Goal: Task Accomplishment & Management: Use online tool/utility

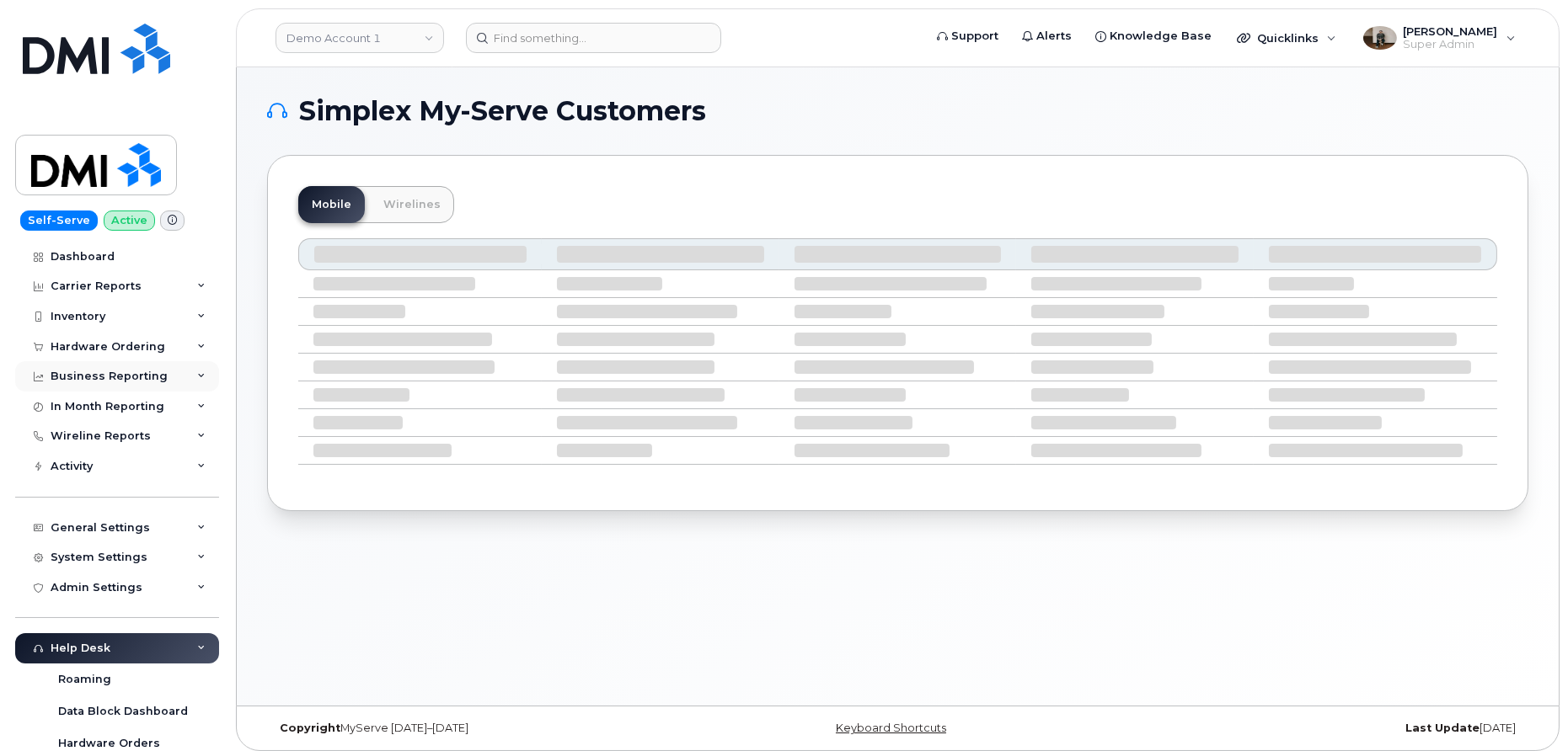
click at [120, 377] on div "Business Reporting" at bounding box center [109, 376] width 117 height 13
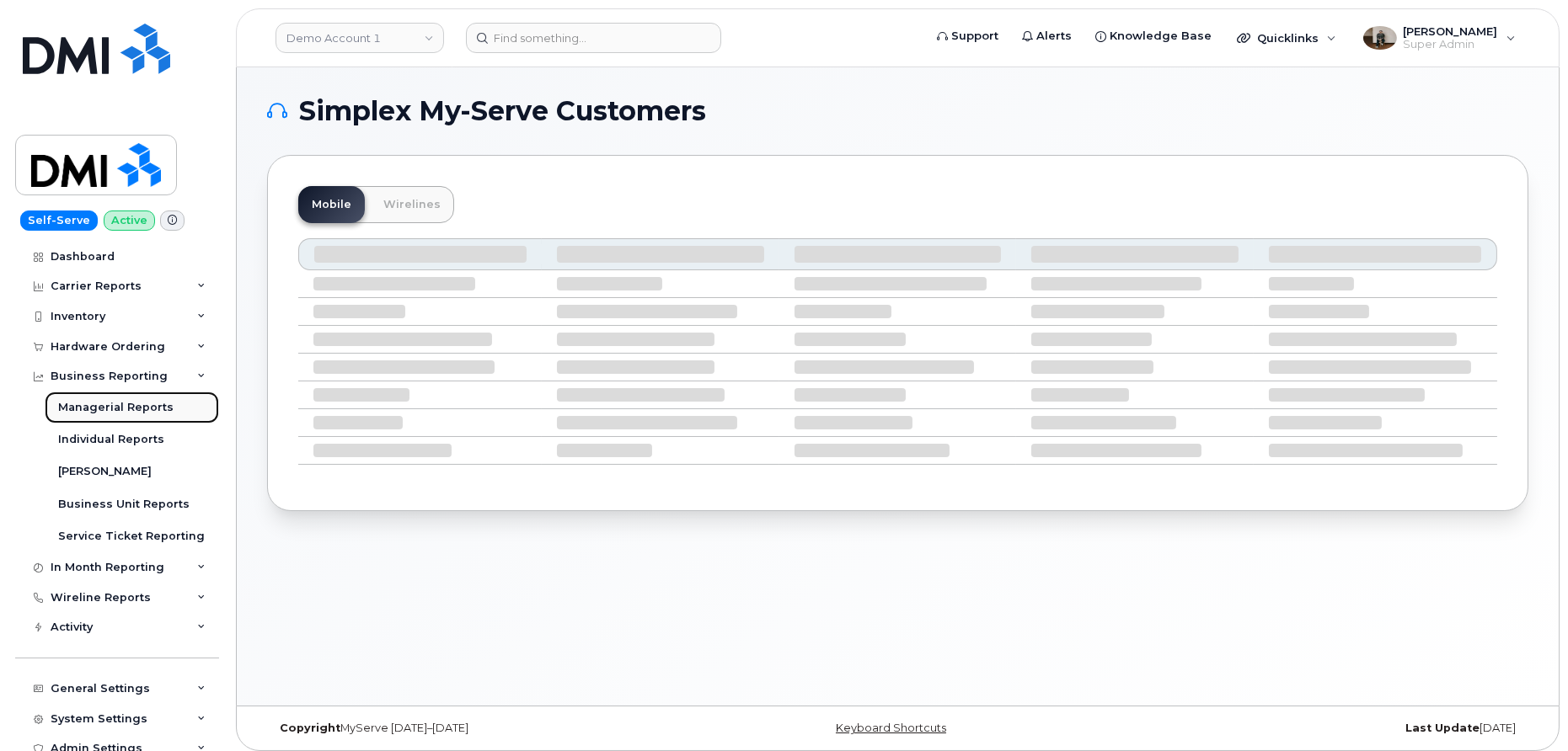
click at [111, 404] on div "Managerial Reports" at bounding box center [115, 408] width 115 height 15
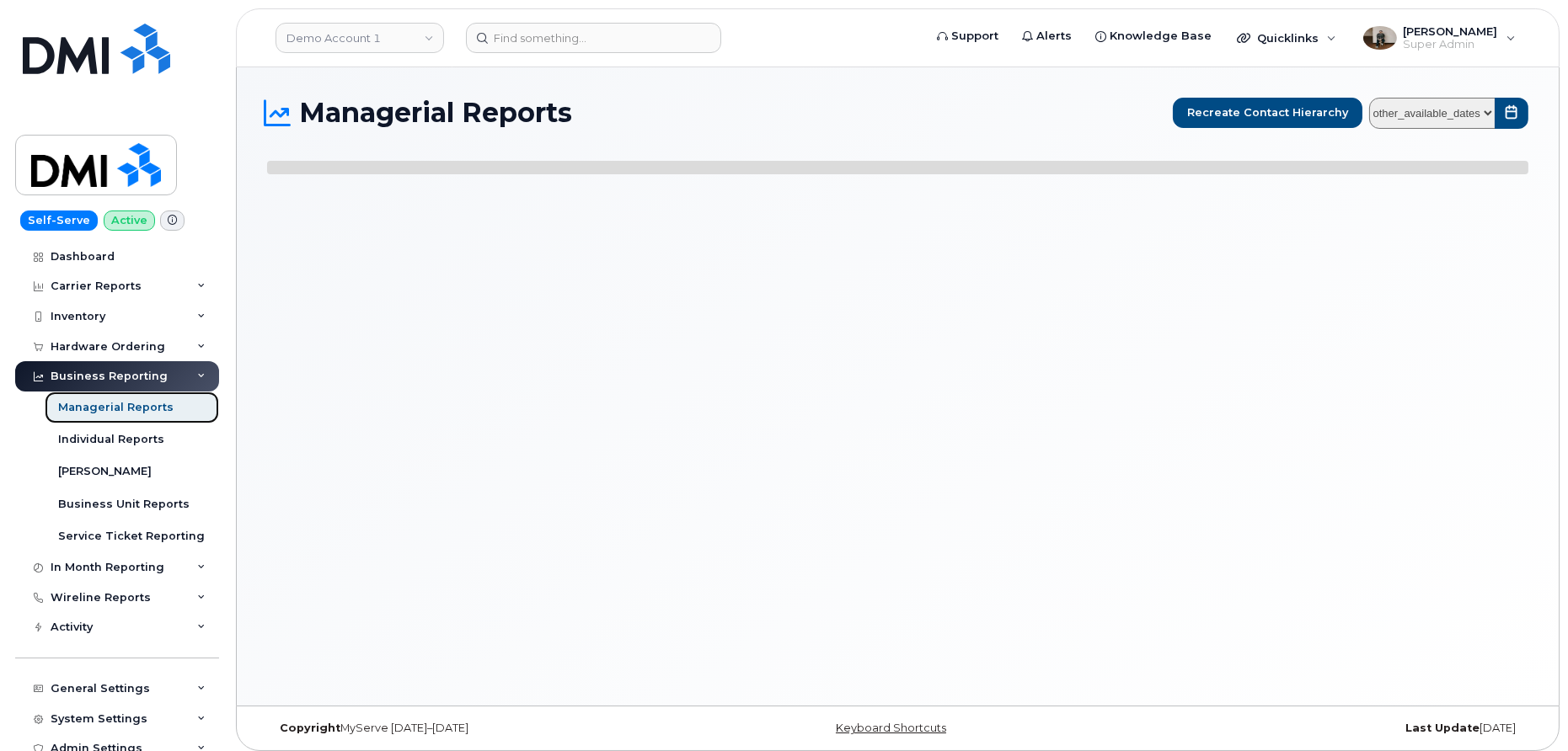
select select
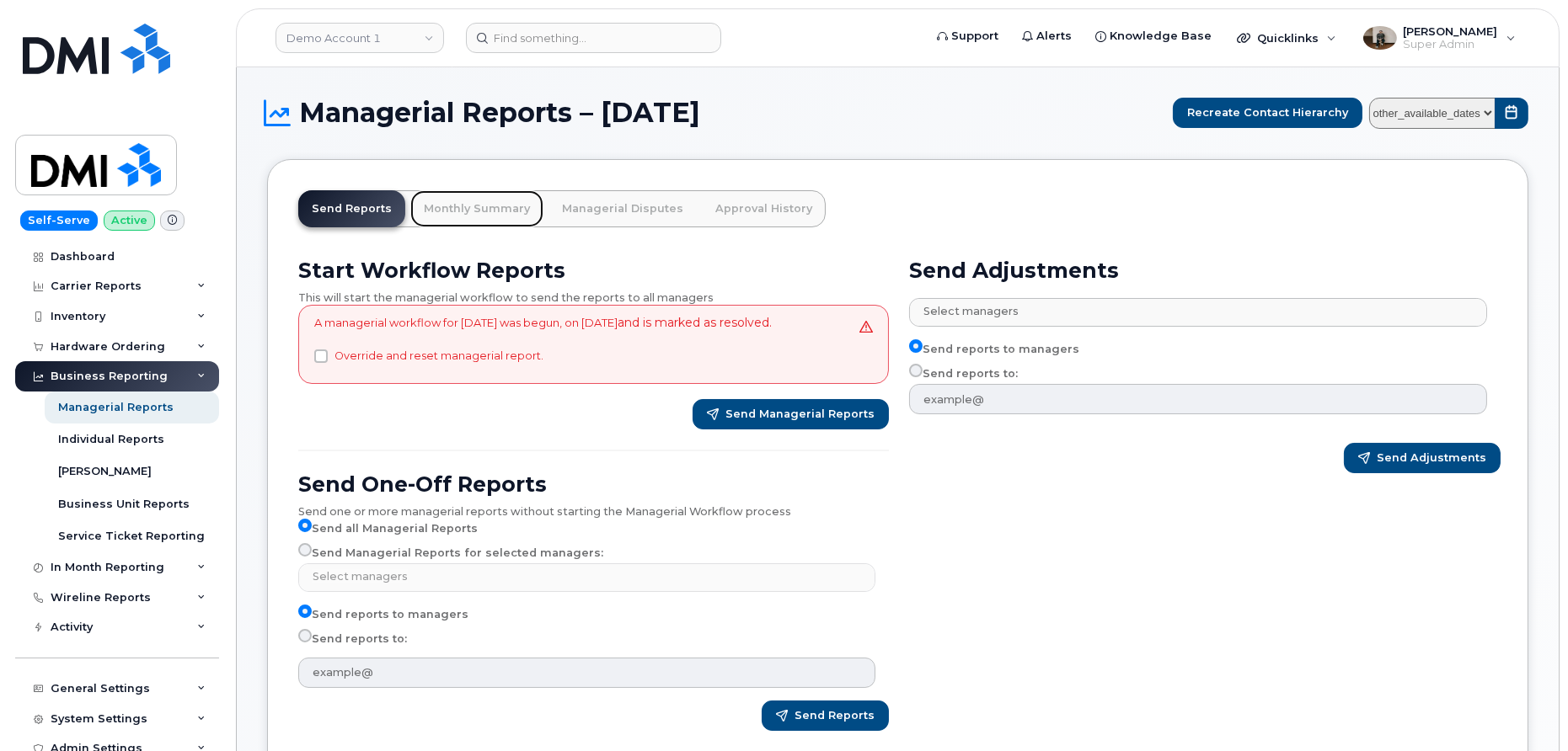
click at [502, 204] on link "Monthly Summary" at bounding box center [477, 209] width 133 height 37
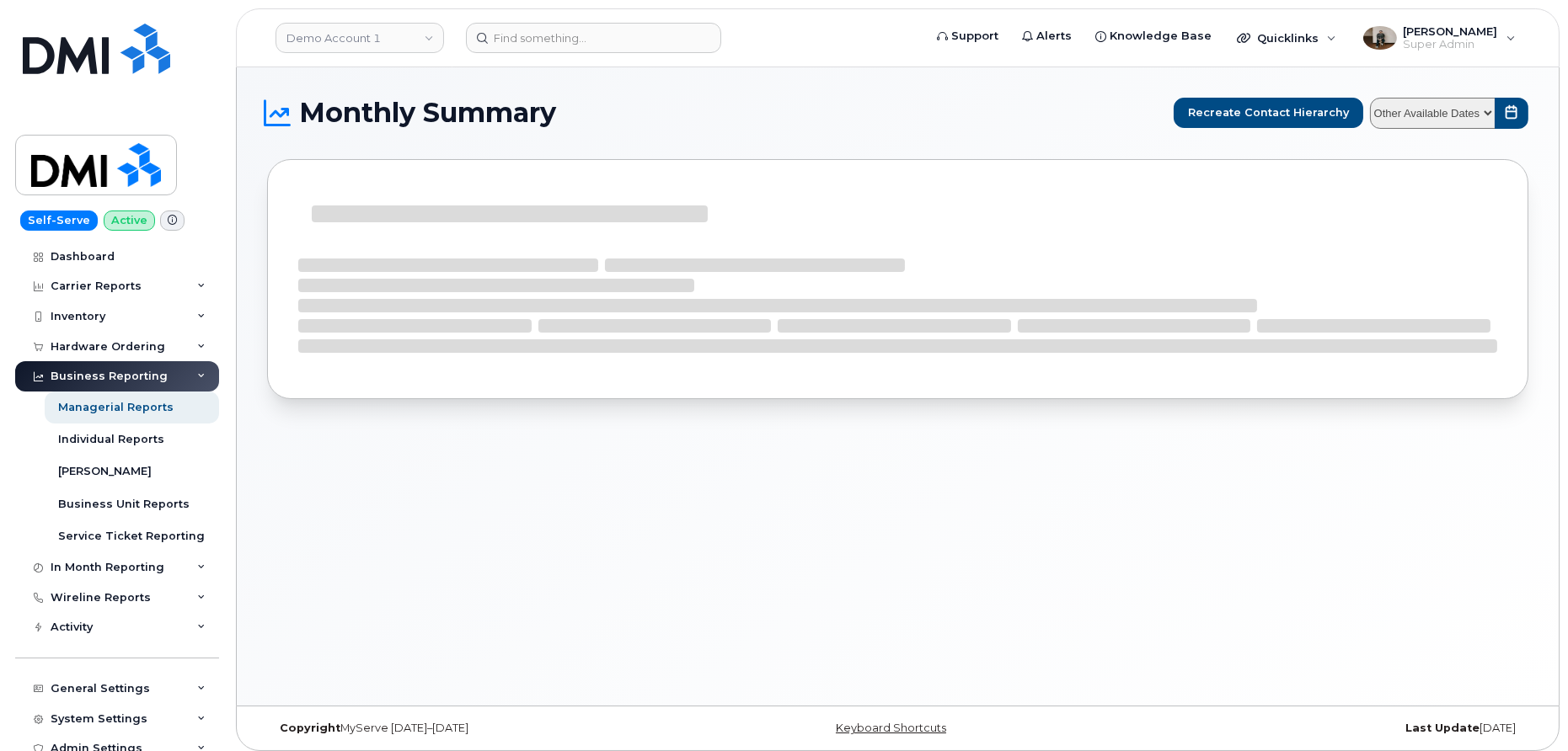
scroll to position [7, 0]
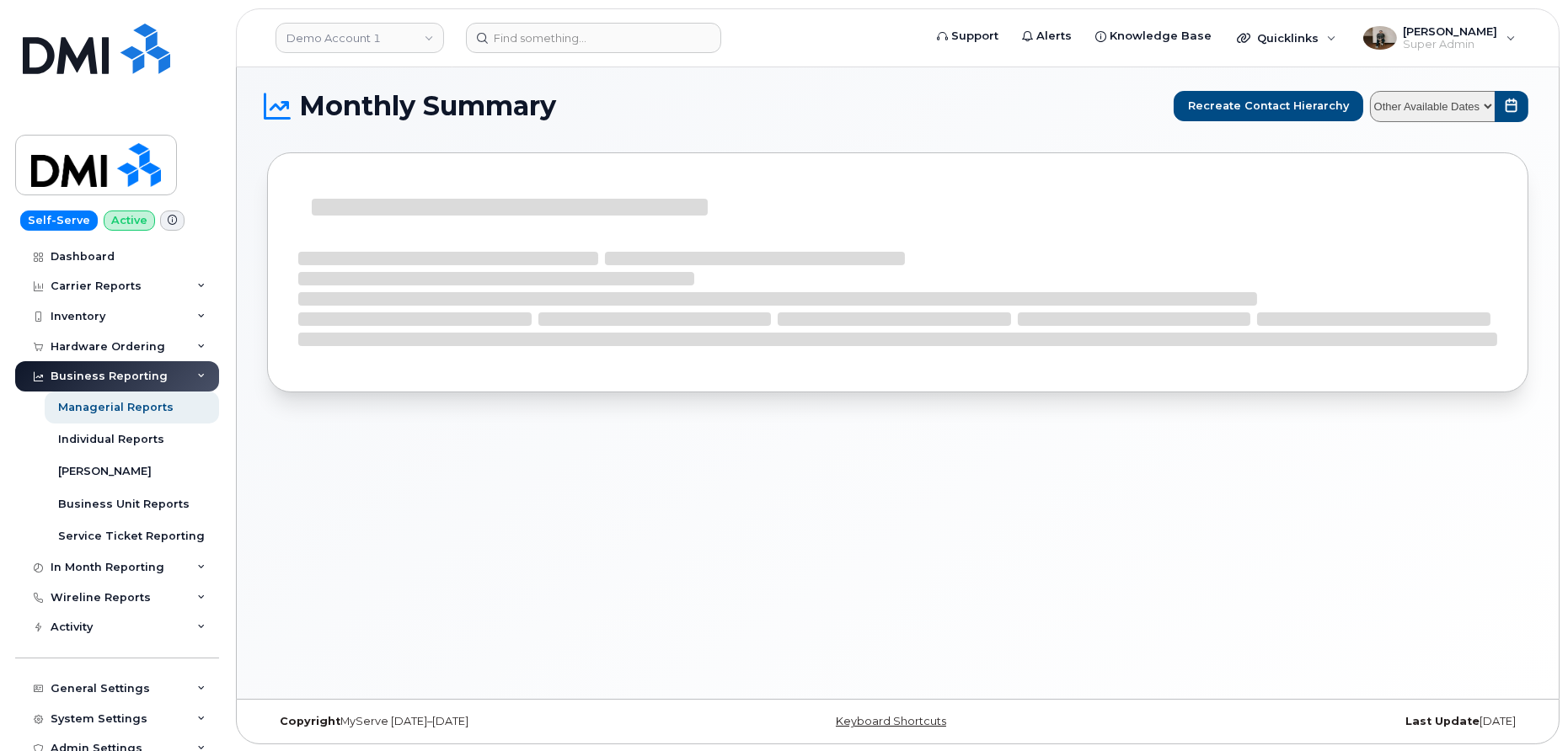
select select
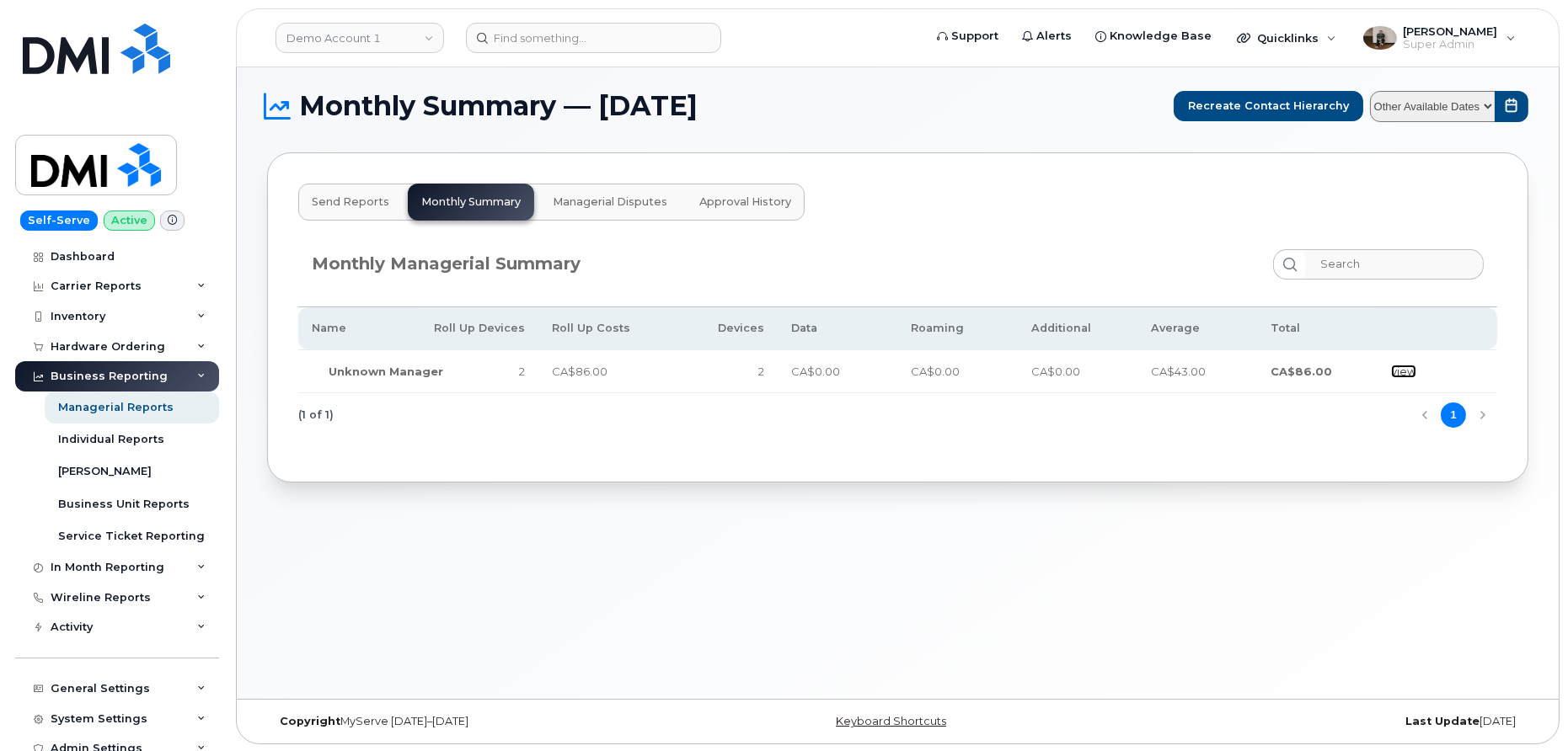
click at [1412, 367] on link "view" at bounding box center [1403, 371] width 25 height 13
click at [358, 203] on span "Send Reports" at bounding box center [350, 202] width 77 height 13
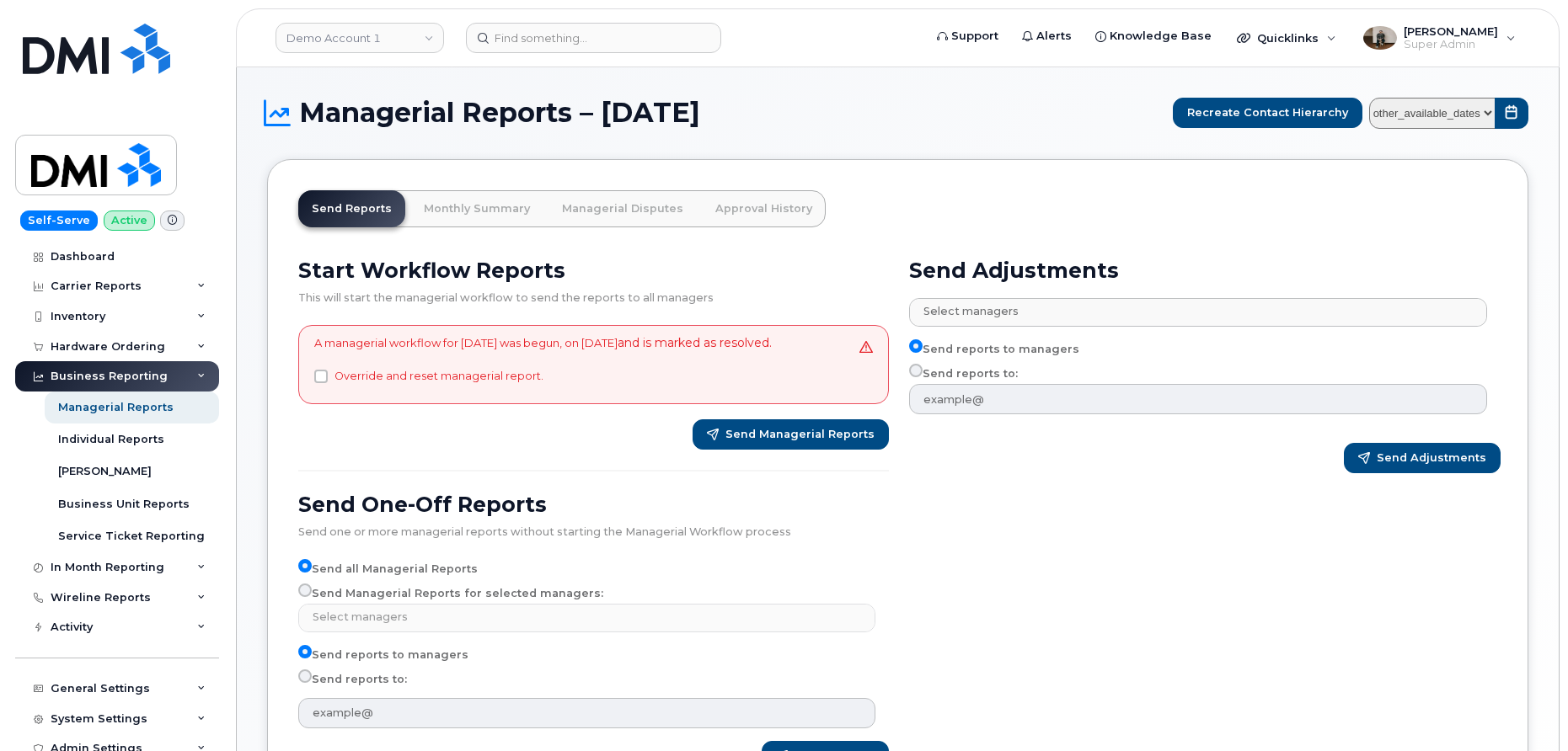
select select
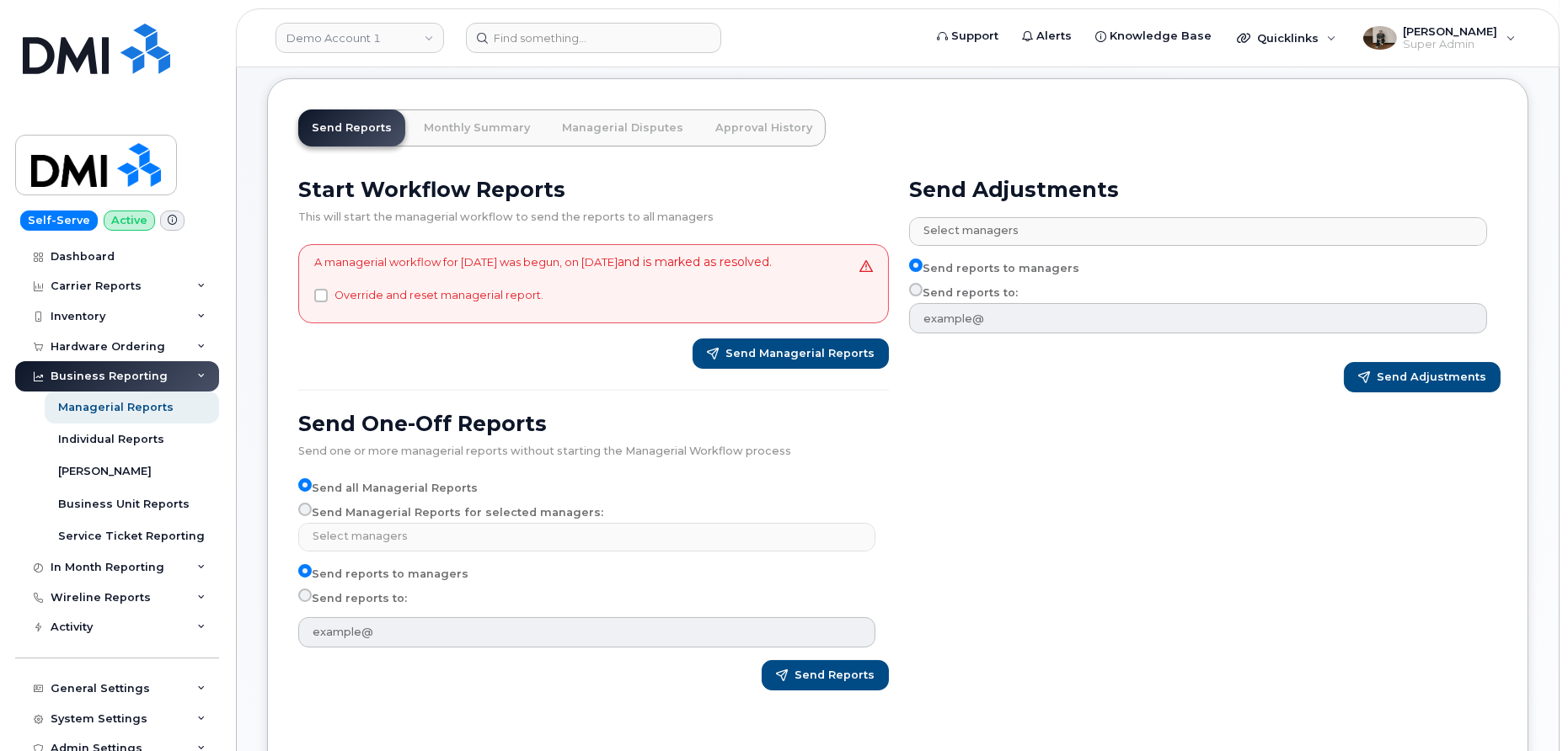
scroll to position [83, 0]
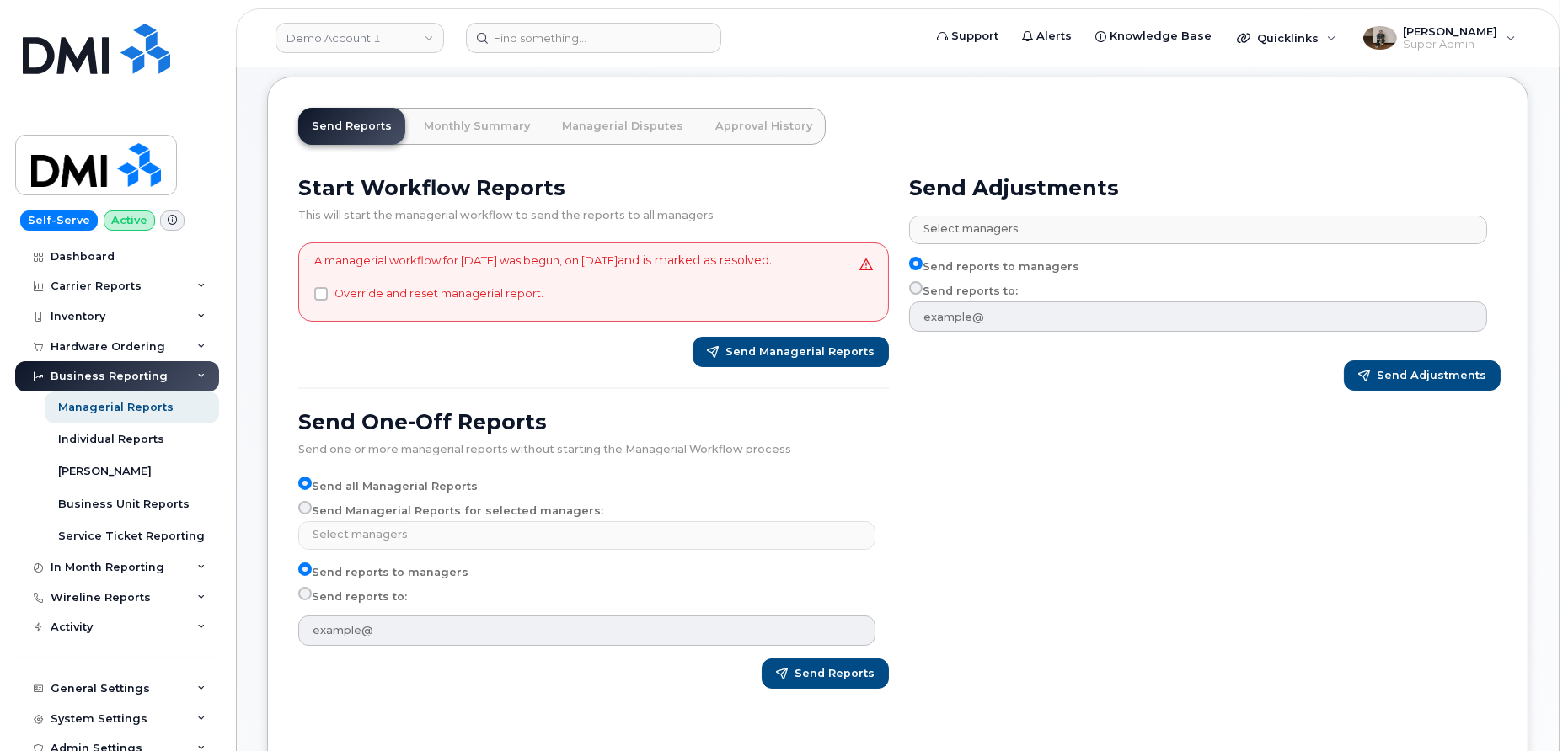
click at [964, 288] on label "Send reports to:" at bounding box center [964, 291] width 109 height 20
click at [923, 288] on input "Send reports to:" at bounding box center [916, 288] width 13 height 13
radio input "true"
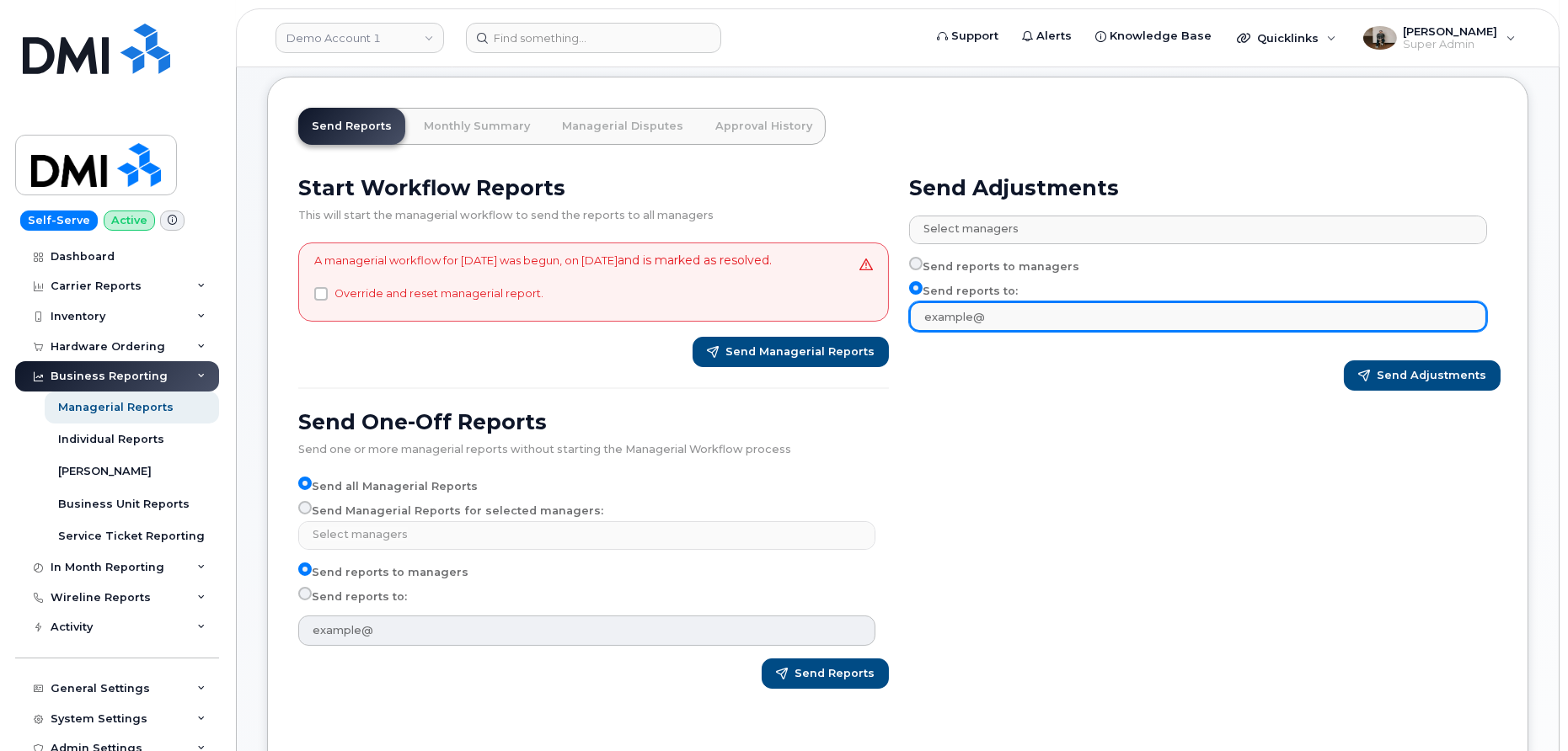
click at [948, 319] on input "text" at bounding box center [1198, 316] width 577 height 31
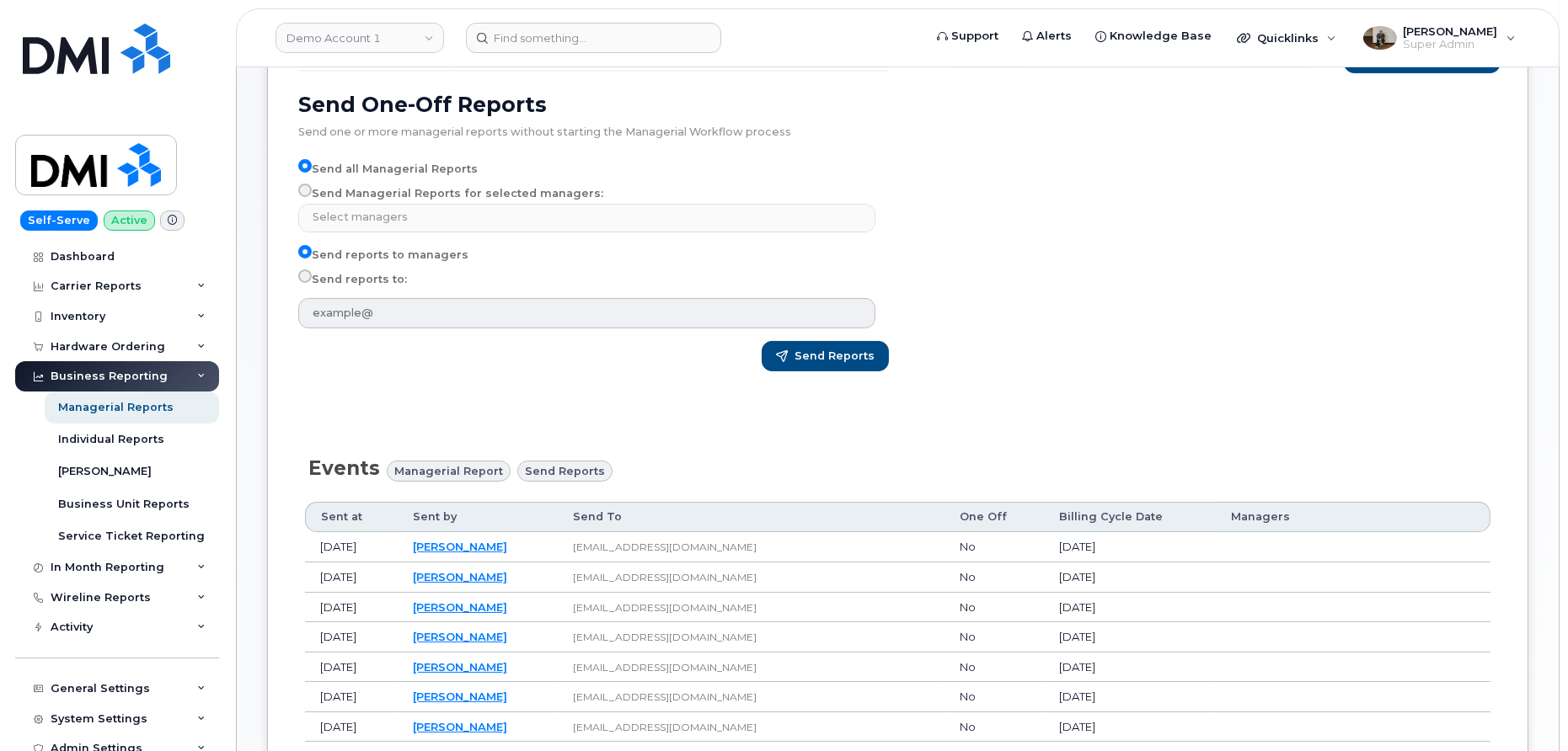
scroll to position [401, 0]
click at [358, 203] on label "Send Managerial Reports for selected managers:" at bounding box center [451, 193] width 305 height 20
click at [312, 196] on input "Send Managerial Reports for selected managers:" at bounding box center [304, 189] width 13 height 13
radio input "true"
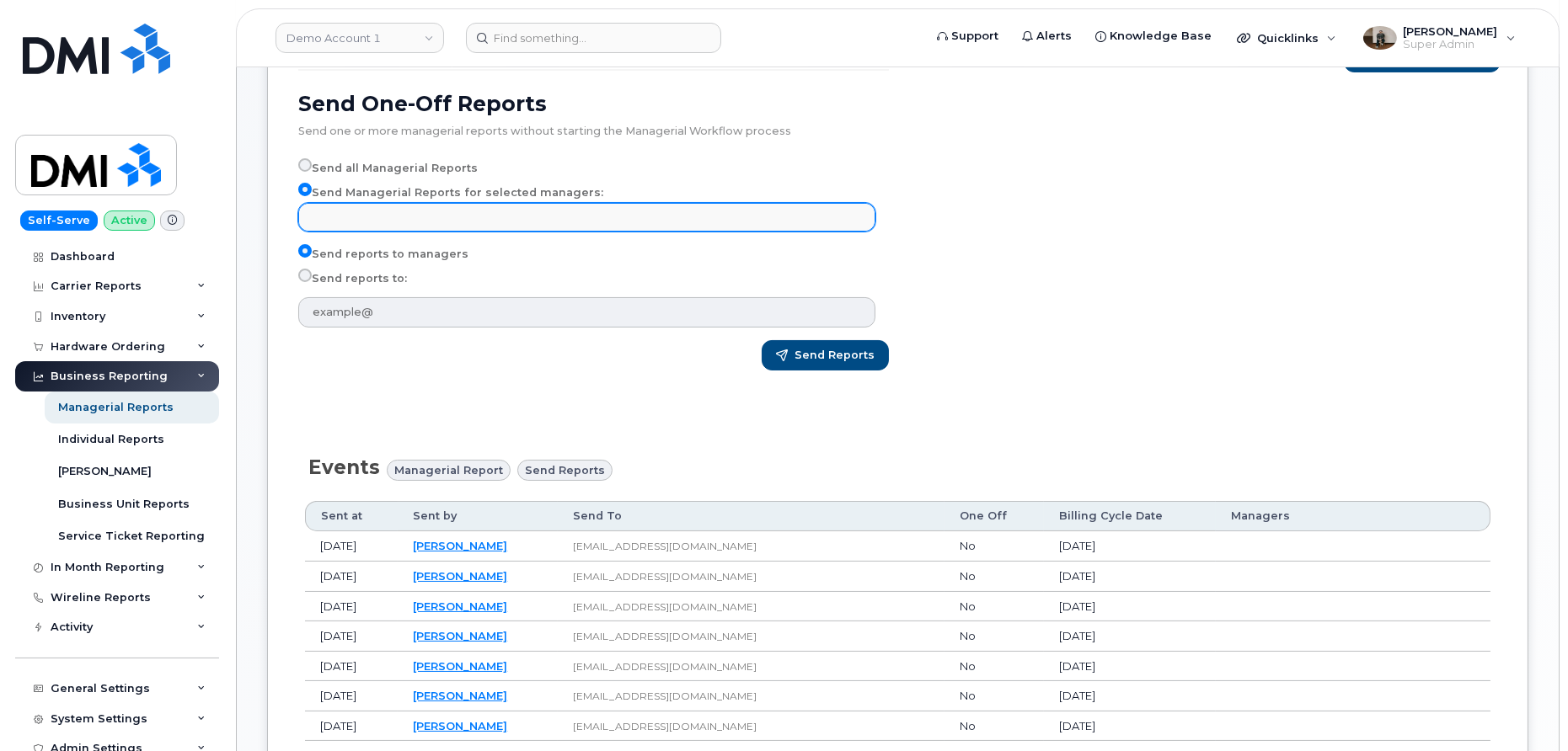
click at [358, 223] on input "text" at bounding box center [589, 216] width 562 height 23
select select "6edb820c-c2ca-4214-a9c4-7d9debf65eaf"
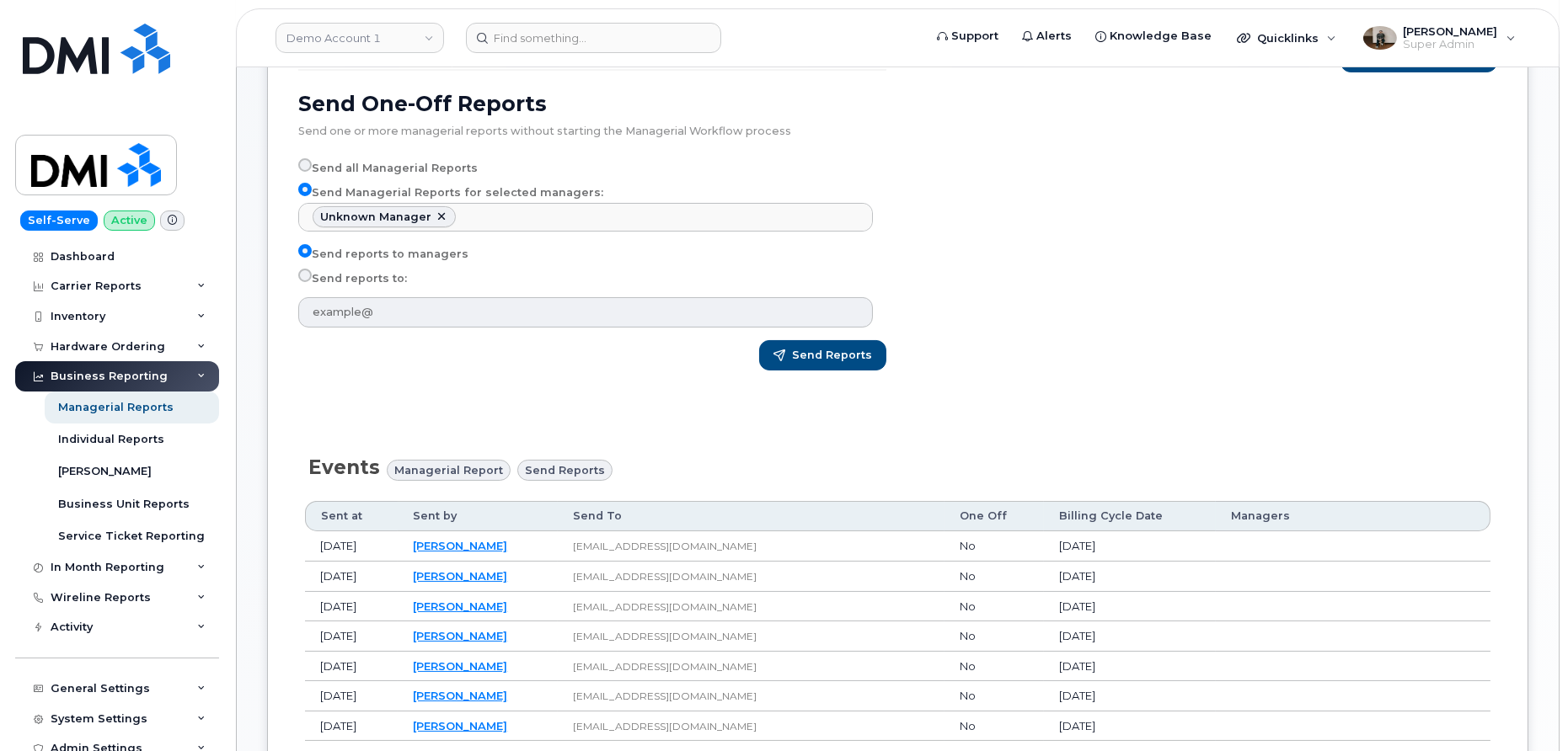
scroll to position [13, 0]
click at [342, 288] on label "Send reports to:" at bounding box center [352, 279] width 109 height 20
click at [312, 282] on input "Send reports to:" at bounding box center [304, 275] width 13 height 13
radio input "true"
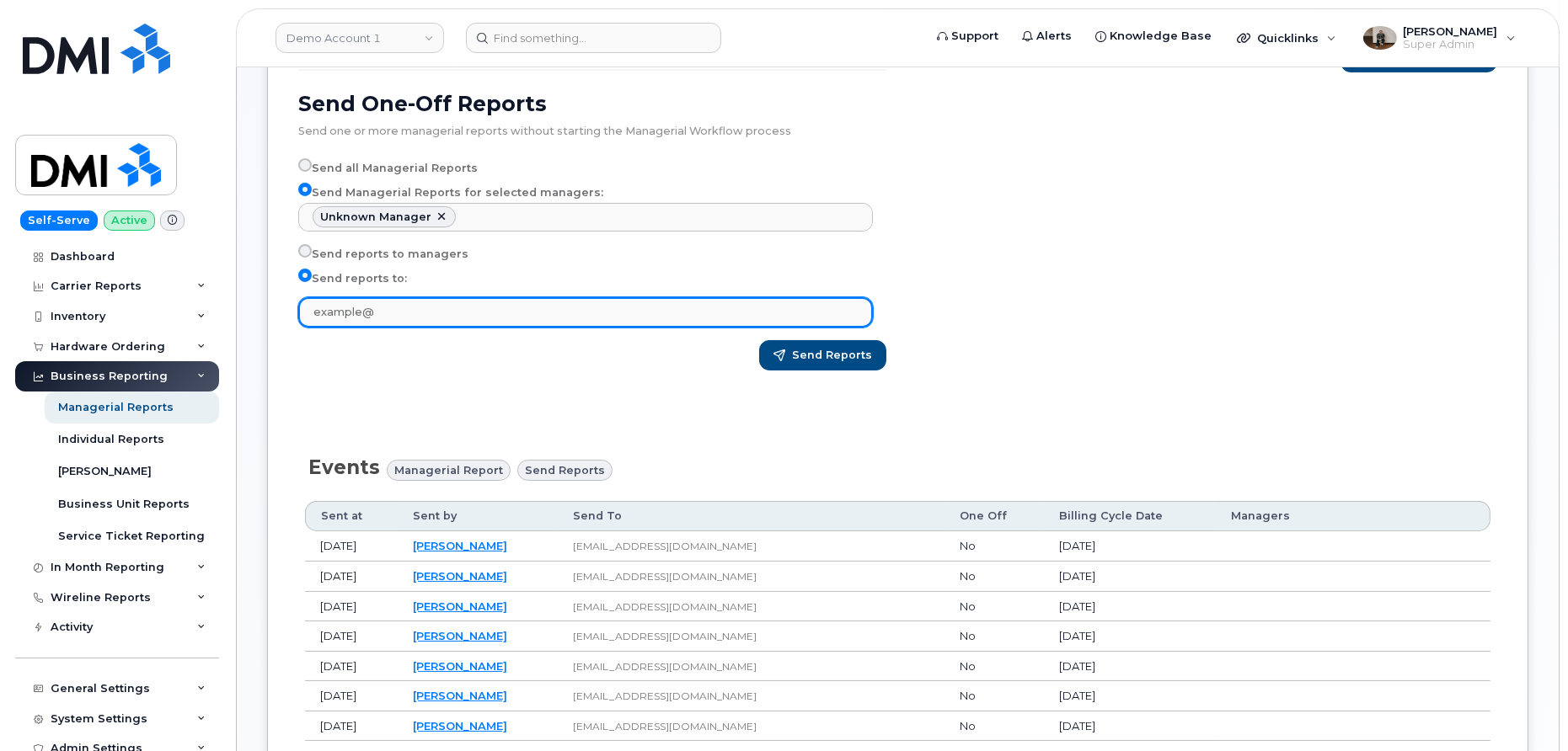
click at [342, 328] on input "text" at bounding box center [585, 312] width 574 height 31
type input "switter@dminc.com"
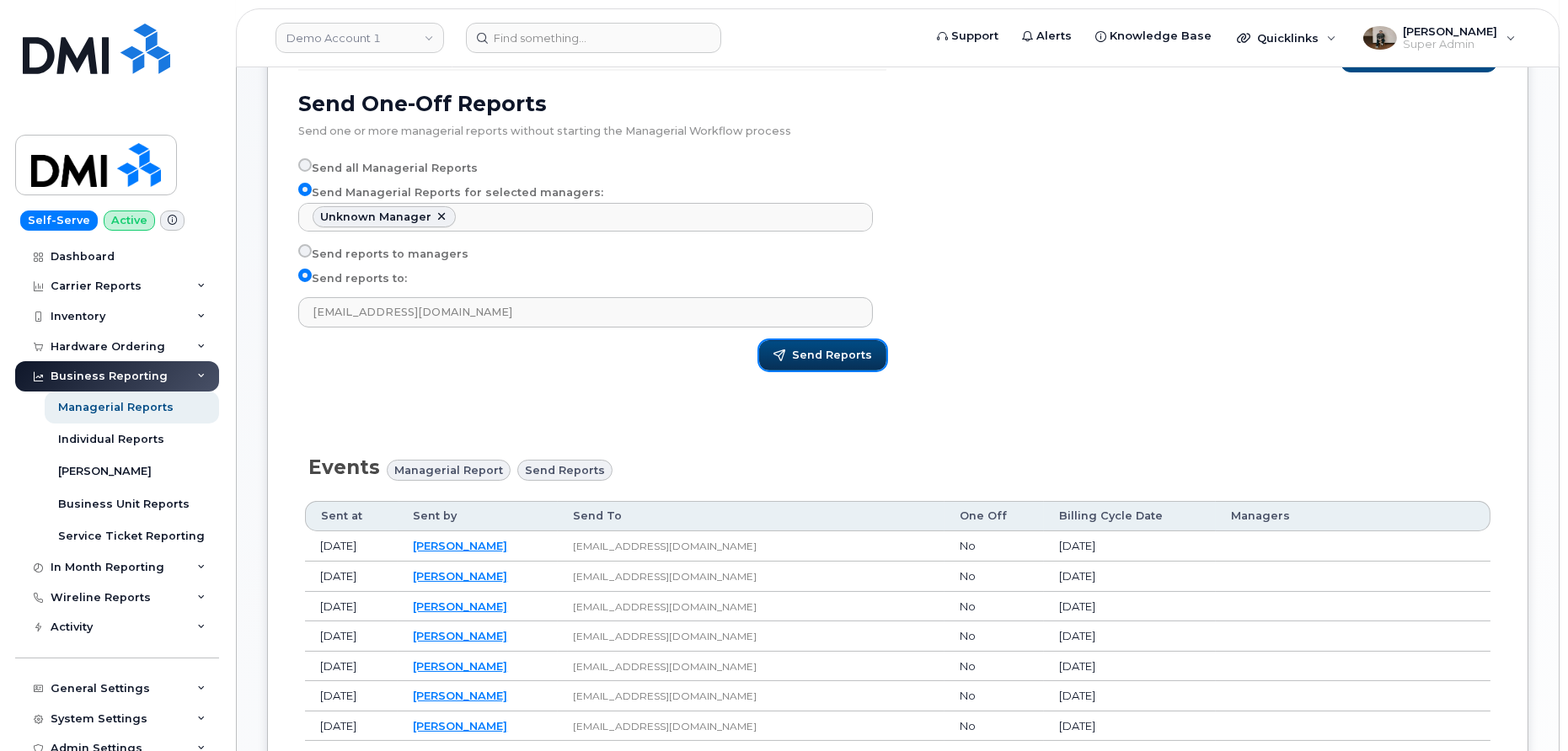
click at [815, 363] on span "Send Reports" at bounding box center [832, 355] width 80 height 15
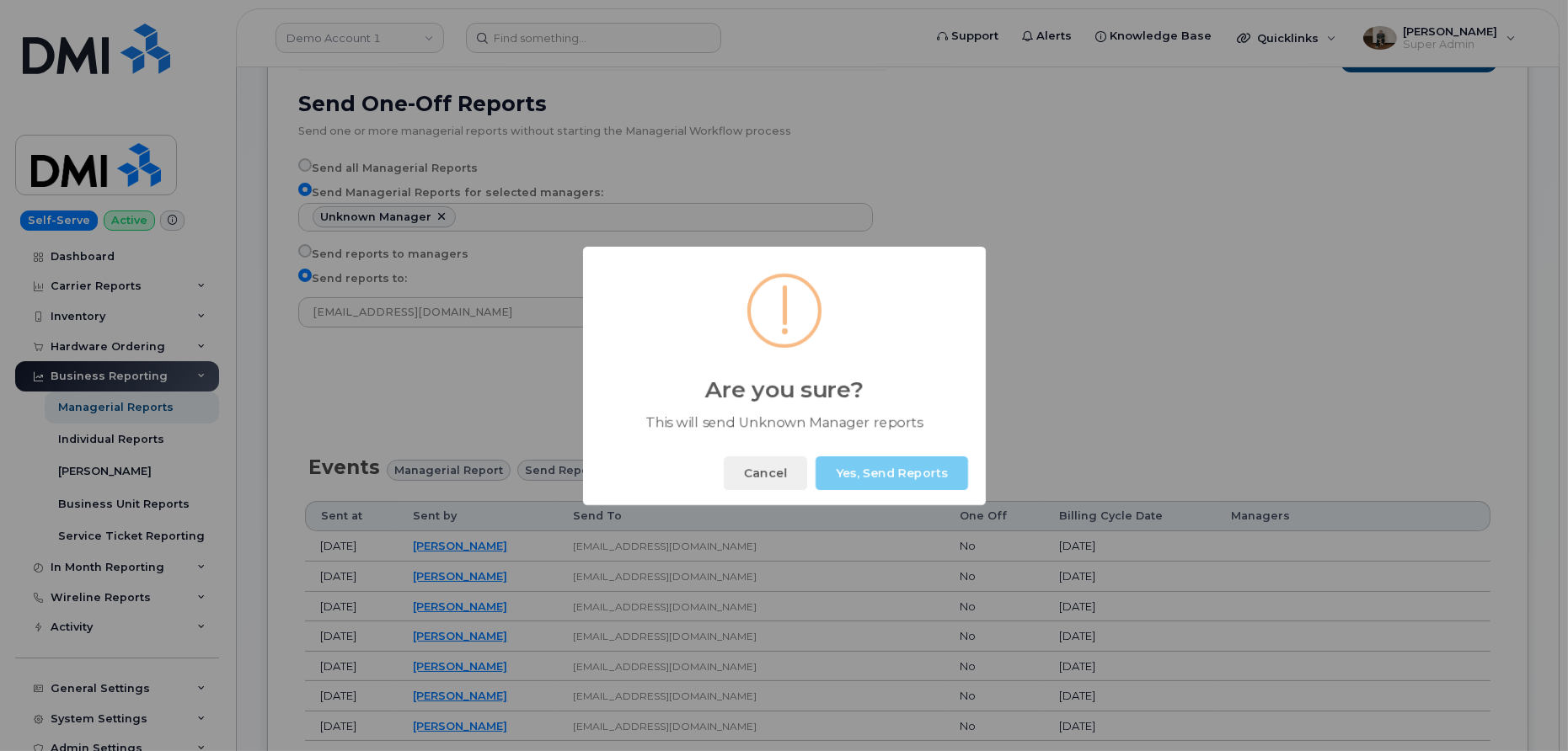
click at [896, 476] on button "Yes, Send Reports" at bounding box center [892, 474] width 153 height 34
click at [922, 471] on button "Okay" at bounding box center [932, 474] width 73 height 34
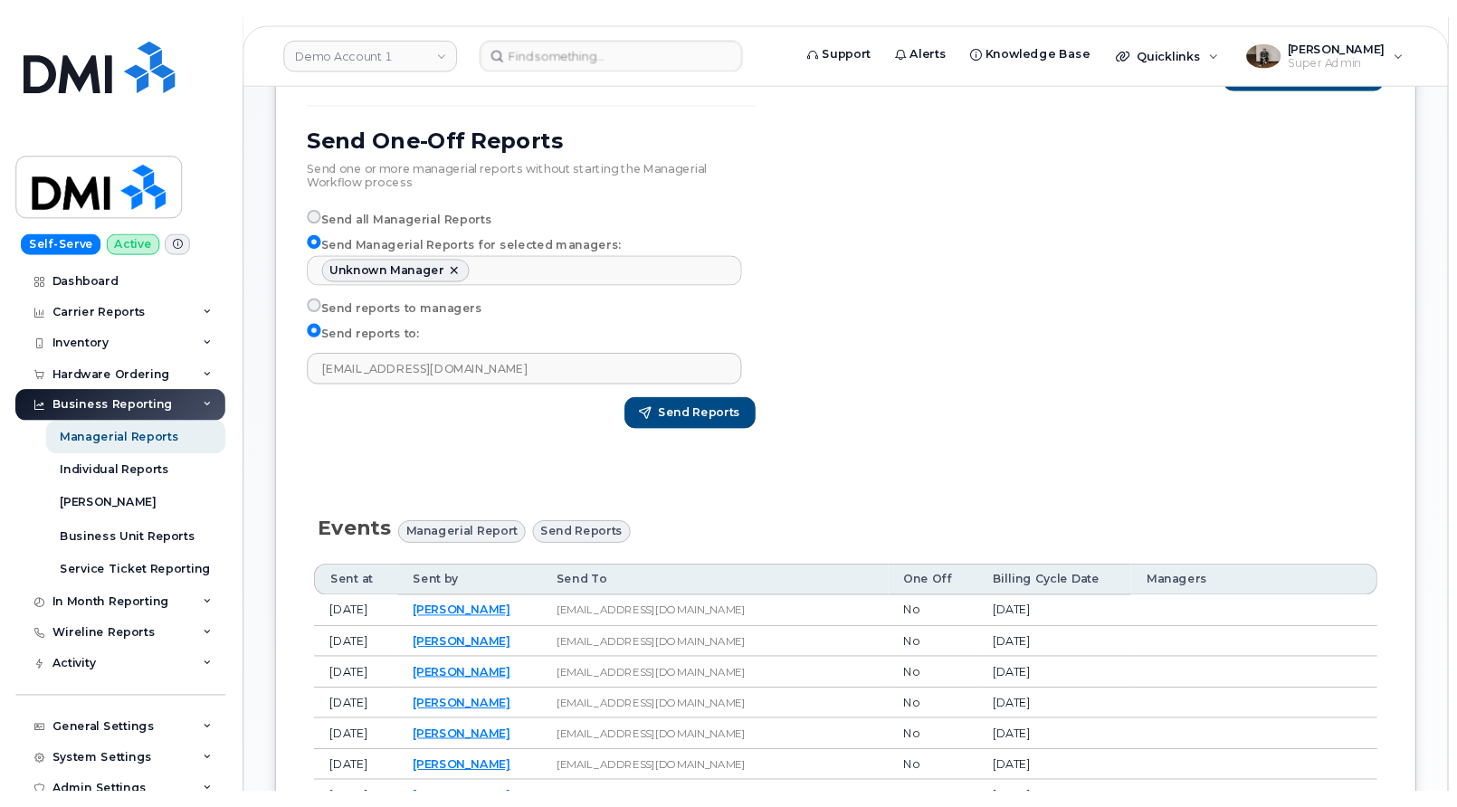
scroll to position [445, 0]
